Goal: Task Accomplishment & Management: Manage account settings

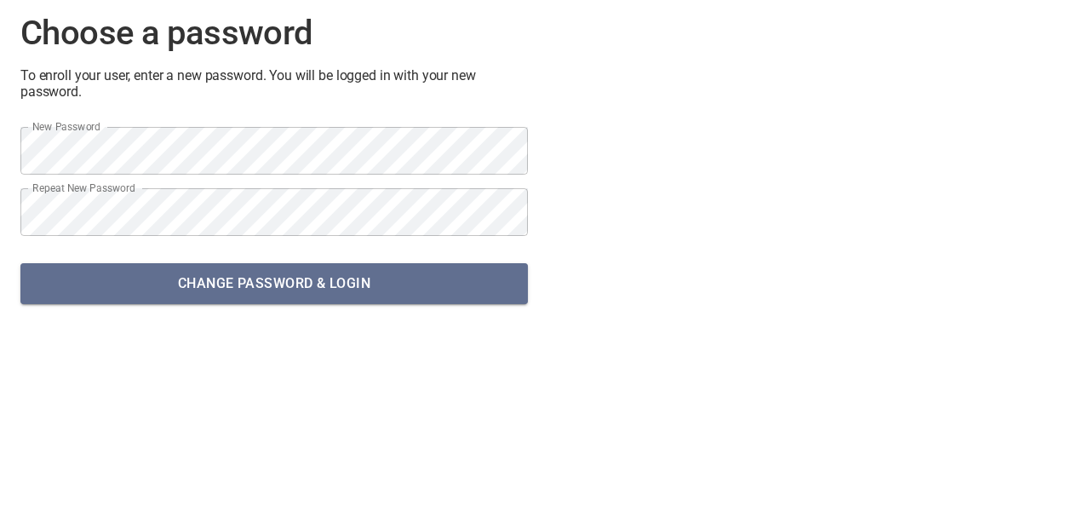
click at [296, 286] on span "Change password & Login" at bounding box center [274, 284] width 480 height 24
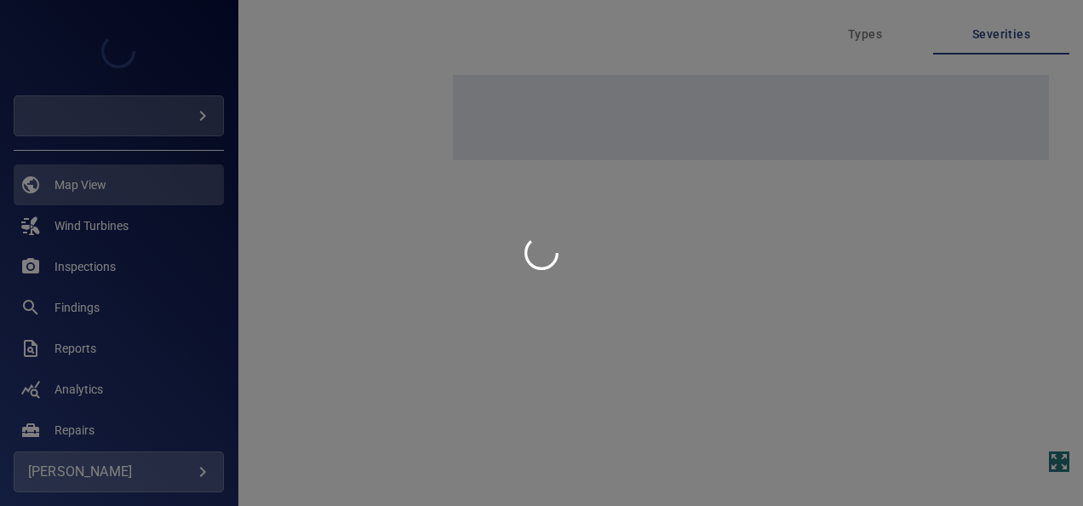
type input "**********"
